Goal: Find specific page/section: Find specific page/section

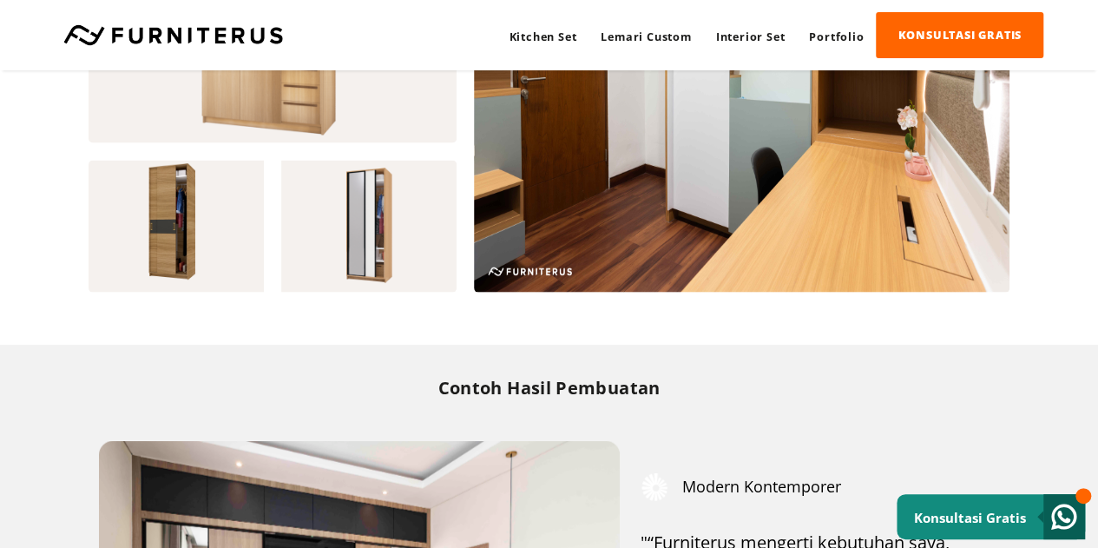
scroll to position [1547, 0]
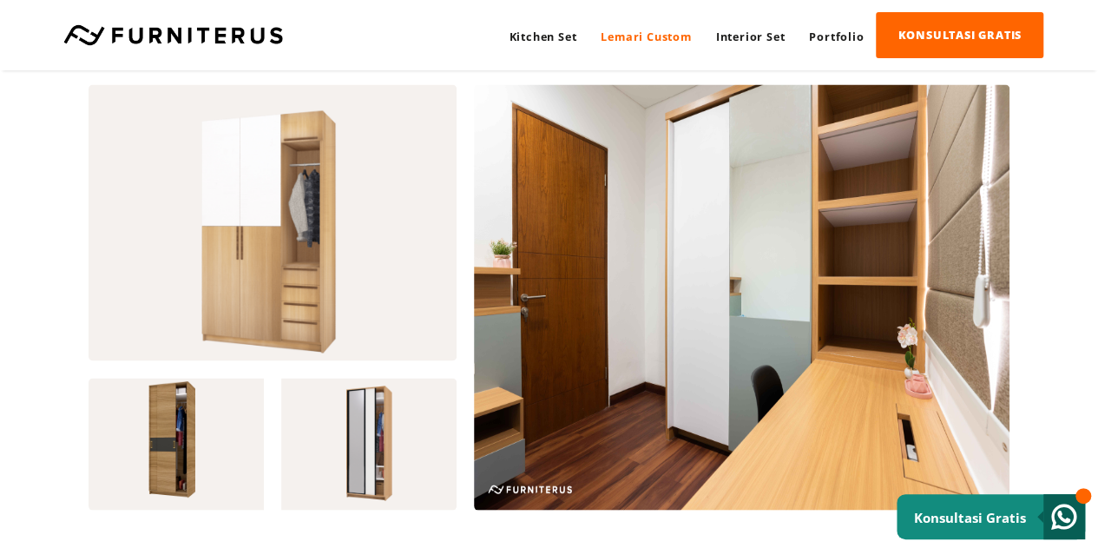
click at [666, 36] on link "Lemari Custom" at bounding box center [645, 36] width 115 height 47
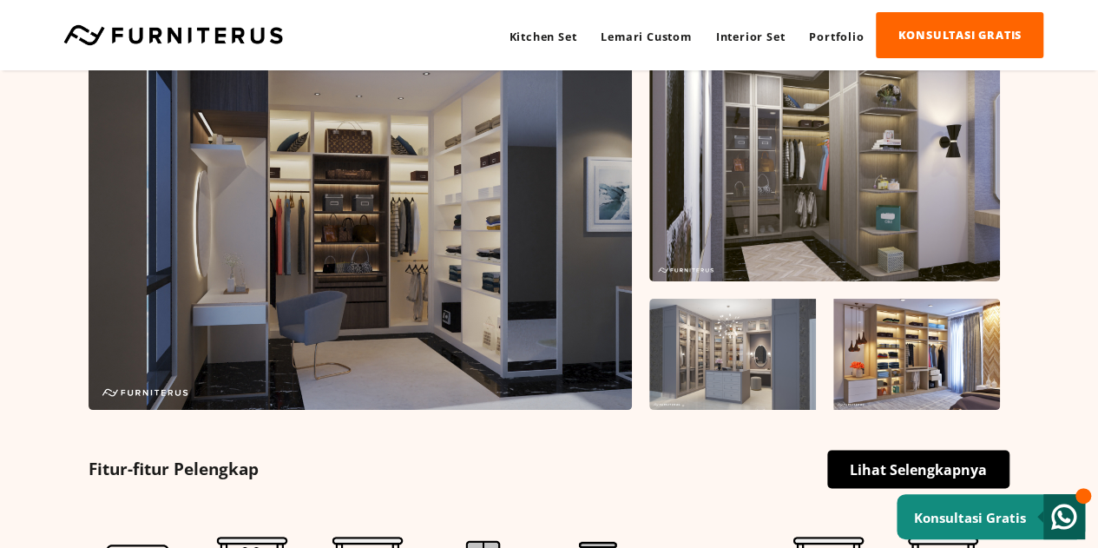
scroll to position [955, 0]
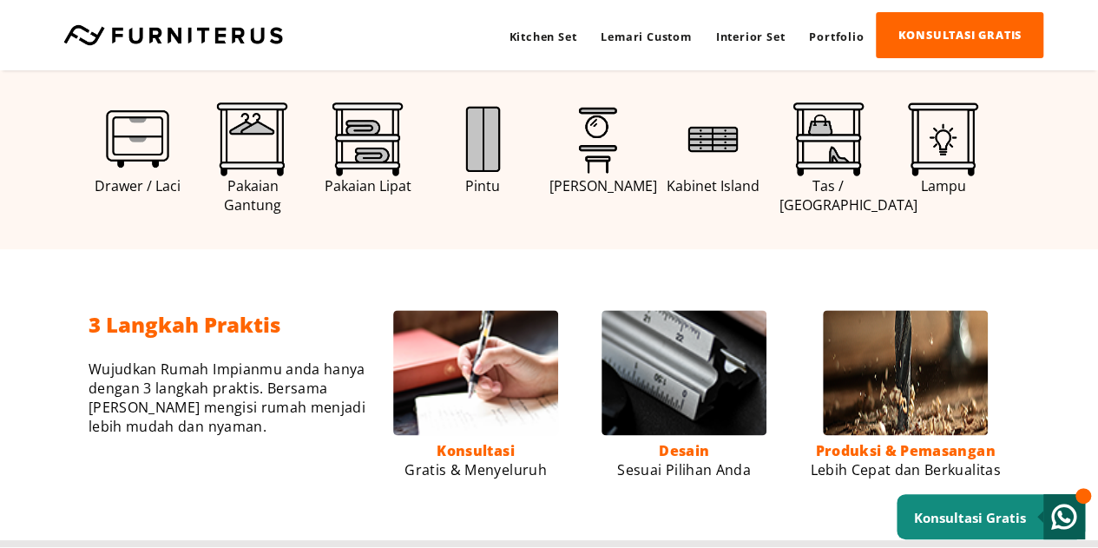
click at [484, 166] on img at bounding box center [483, 139] width 74 height 74
click at [484, 152] on img at bounding box center [483, 139] width 74 height 74
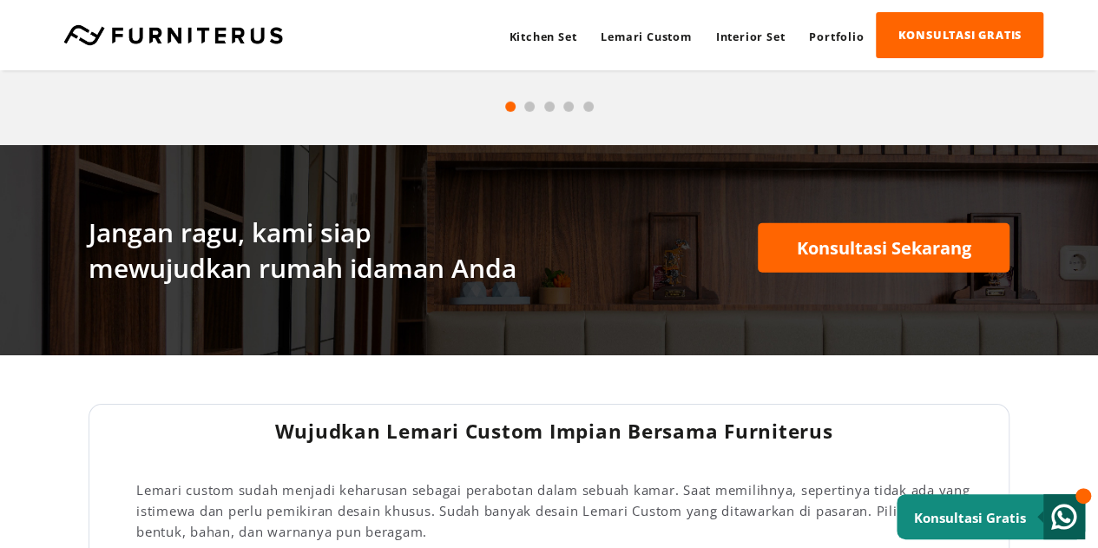
scroll to position [2517, 0]
